Goal: Task Accomplishment & Management: Manage account settings

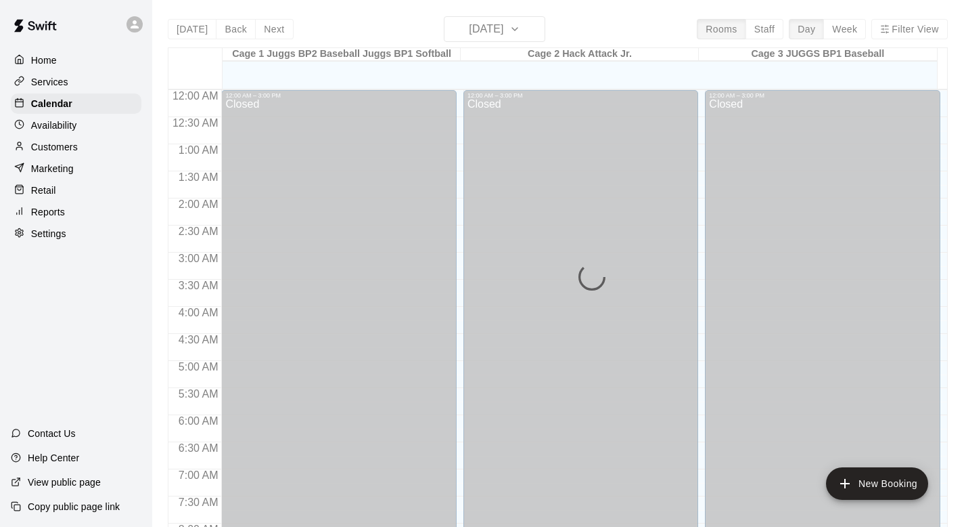
scroll to position [745, 0]
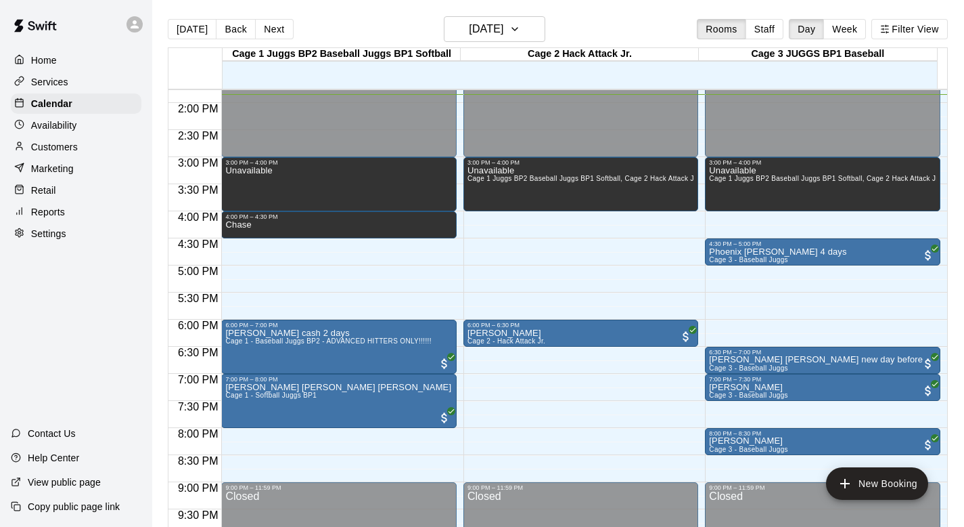
click at [41, 138] on div "Customers" at bounding box center [76, 147] width 131 height 20
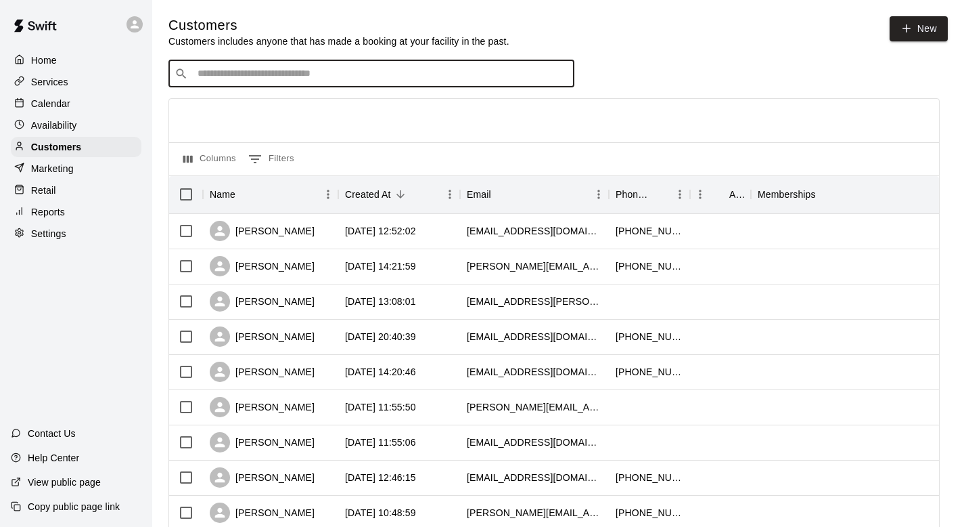
click at [215, 76] on input "Search customers by name or email" at bounding box center [381, 74] width 375 height 14
type input "******"
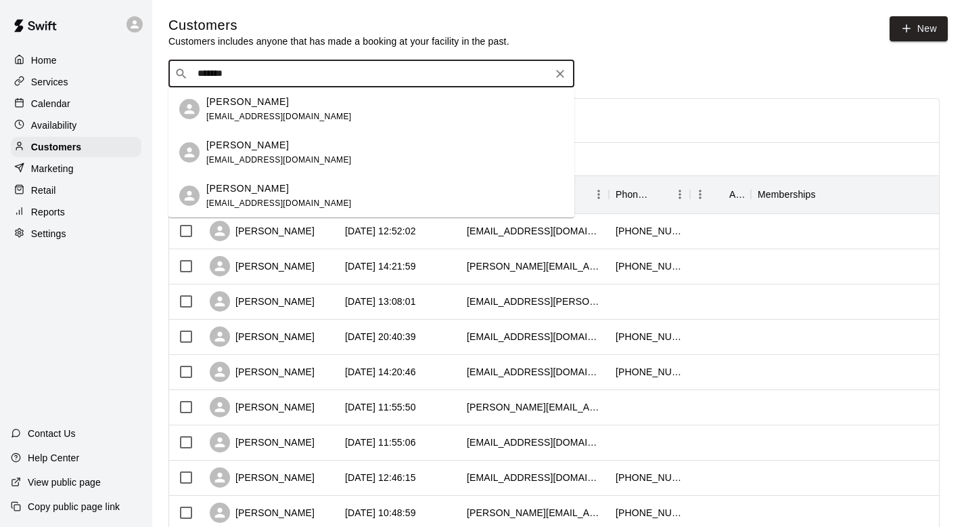
click at [231, 108] on p "[PERSON_NAME]" at bounding box center [247, 102] width 83 height 14
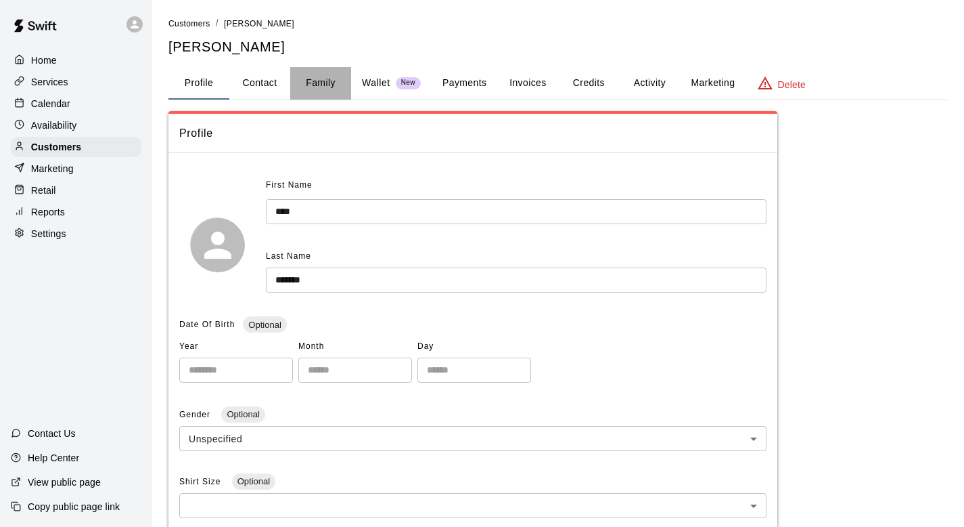
click at [327, 79] on button "Family" at bounding box center [320, 83] width 61 height 32
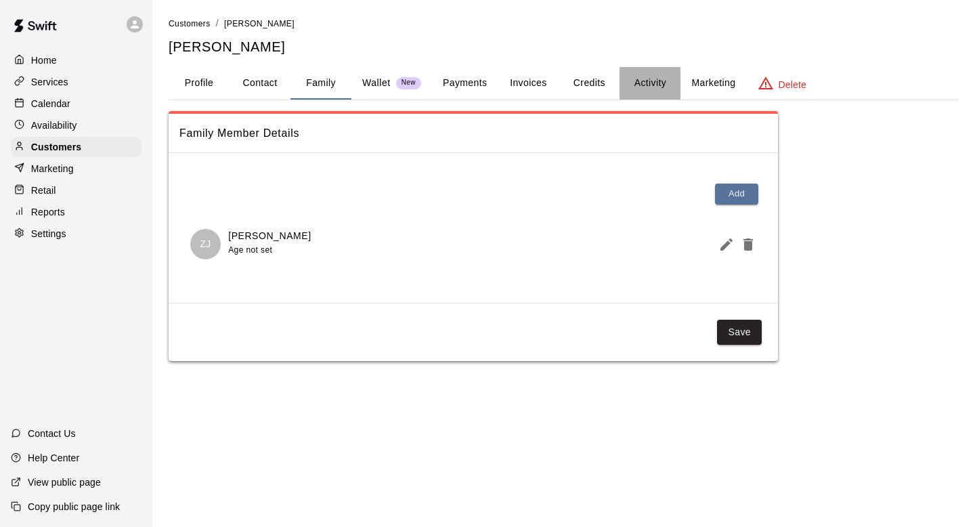
click at [644, 79] on button "Activity" at bounding box center [649, 83] width 61 height 32
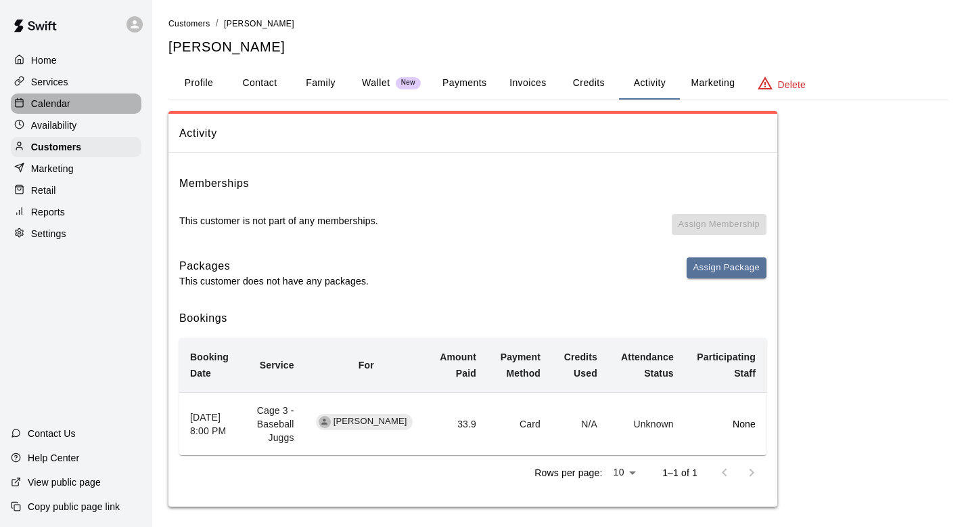
click at [45, 99] on p "Calendar" at bounding box center [50, 104] width 39 height 14
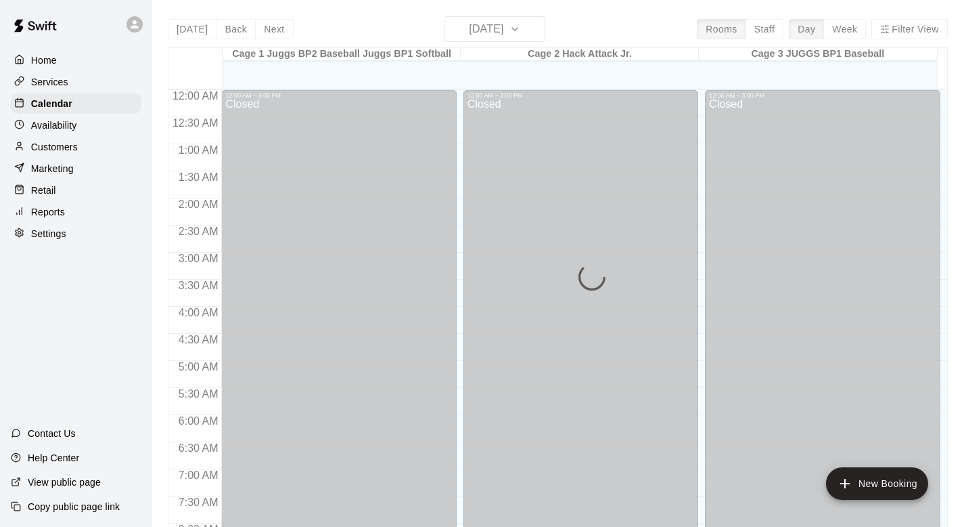
scroll to position [751, 0]
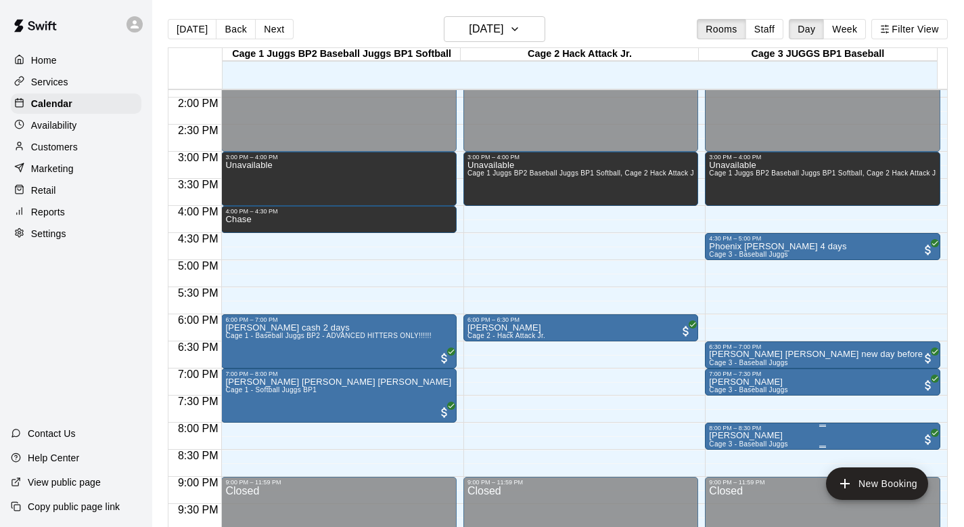
click at [728, 435] on p "[PERSON_NAME]" at bounding box center [748, 435] width 79 height 0
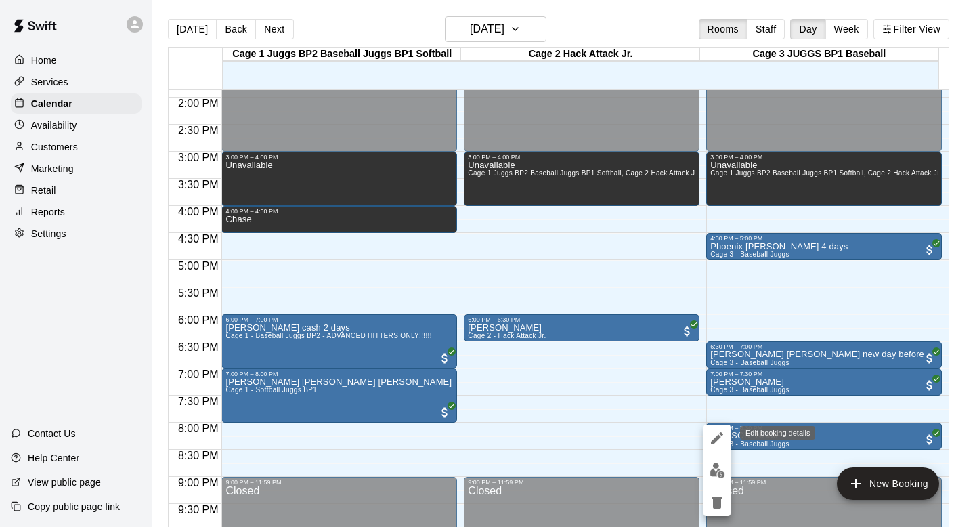
click at [710, 435] on icon "edit" at bounding box center [717, 438] width 16 height 16
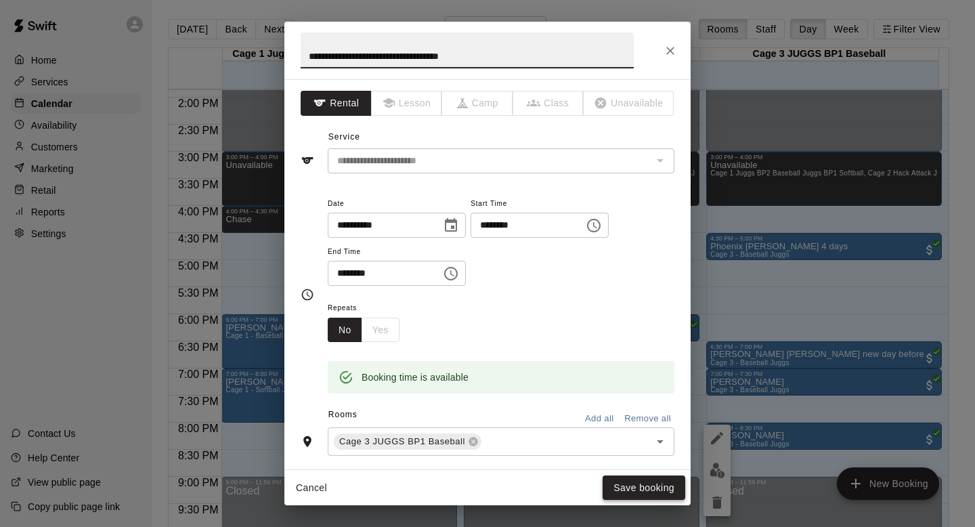
type input "**********"
click at [617, 484] on button "Save booking" at bounding box center [643, 487] width 83 height 25
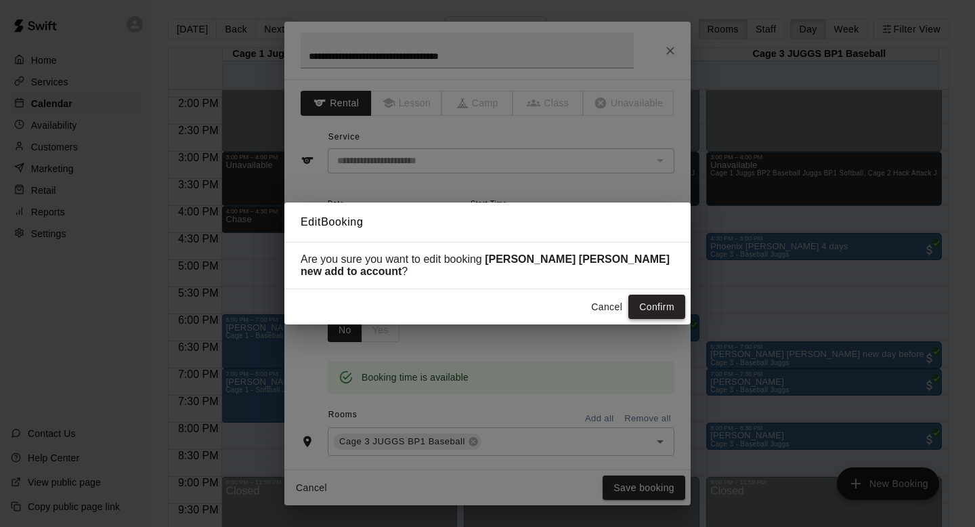
click at [642, 300] on button "Confirm" at bounding box center [656, 306] width 57 height 25
